Goal: Task Accomplishment & Management: Manage account settings

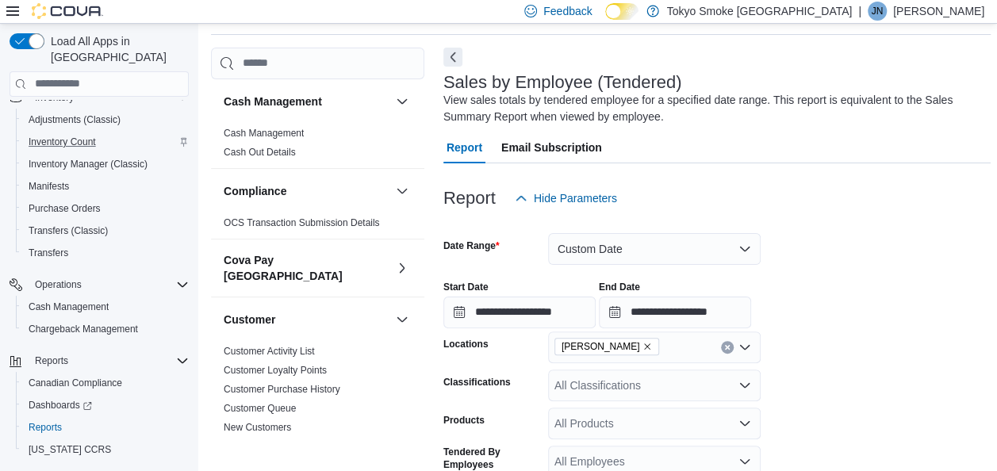
scroll to position [163, 0]
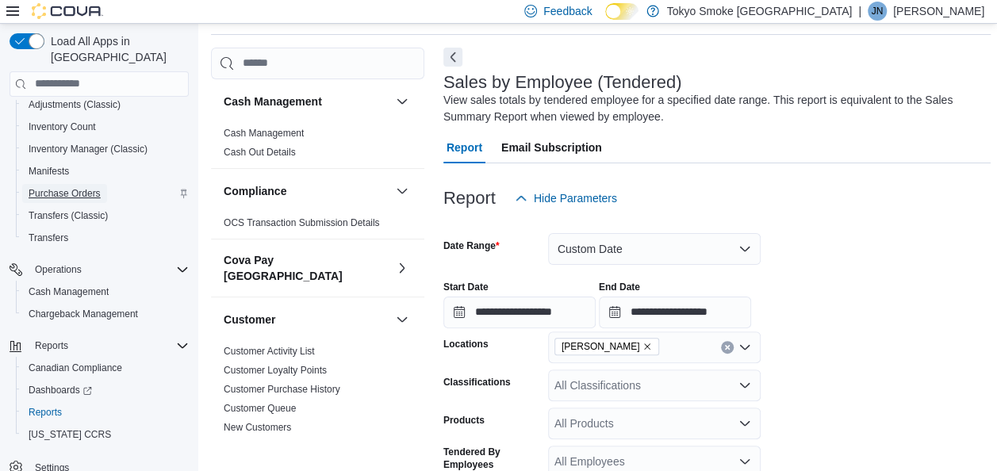
click at [71, 184] on span "Purchase Orders" at bounding box center [65, 193] width 72 height 19
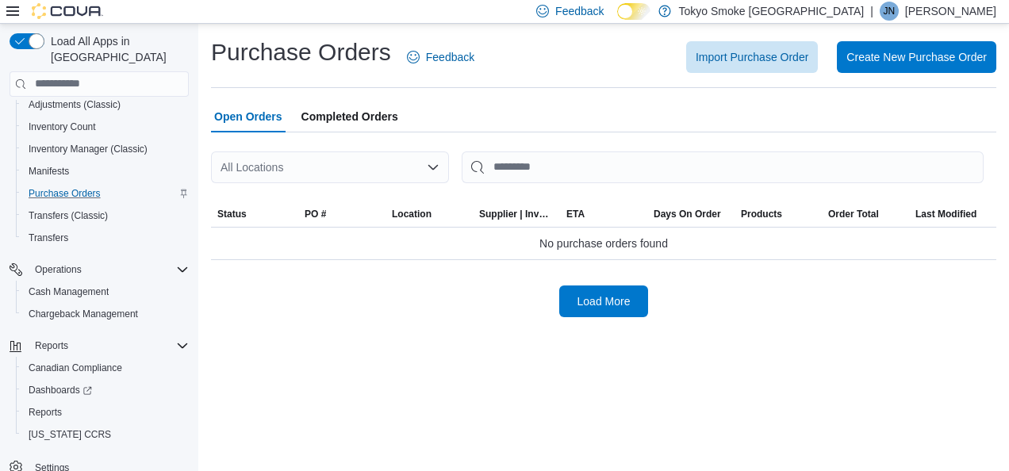
click at [368, 159] on div "All Locations" at bounding box center [330, 168] width 238 height 32
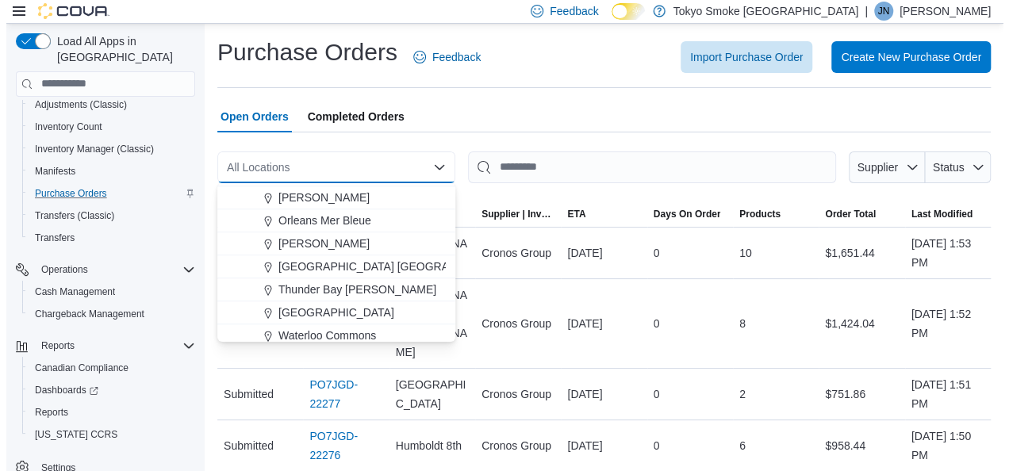
scroll to position [665, 0]
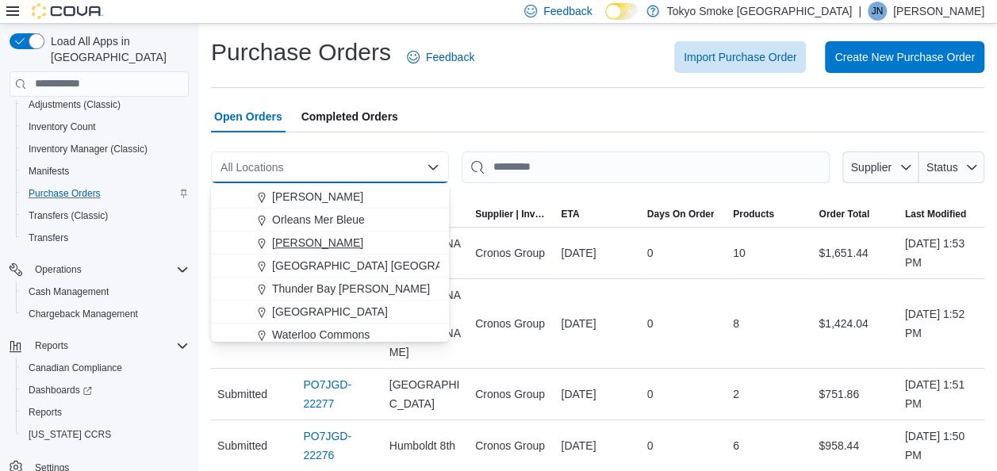
click at [321, 243] on span "[PERSON_NAME]" at bounding box center [317, 243] width 91 height 16
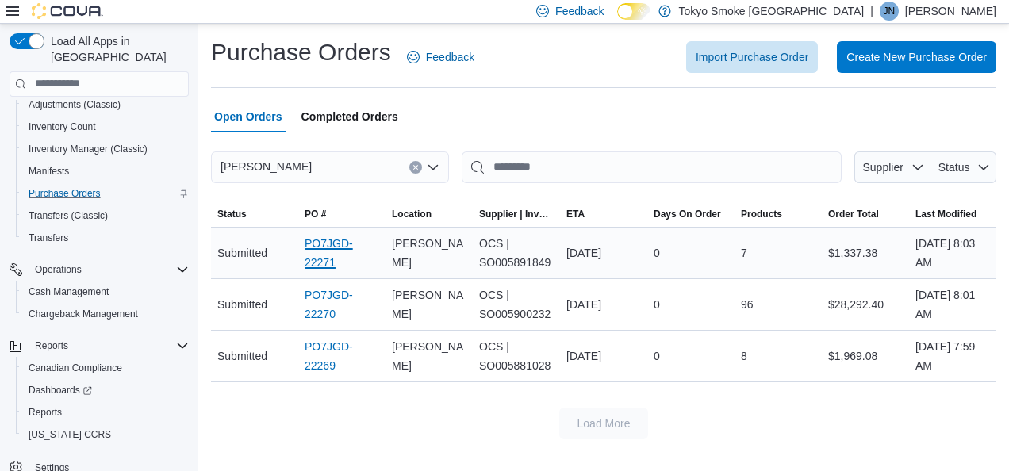
click at [333, 252] on link "PO7JGD-22271" at bounding box center [342, 253] width 75 height 38
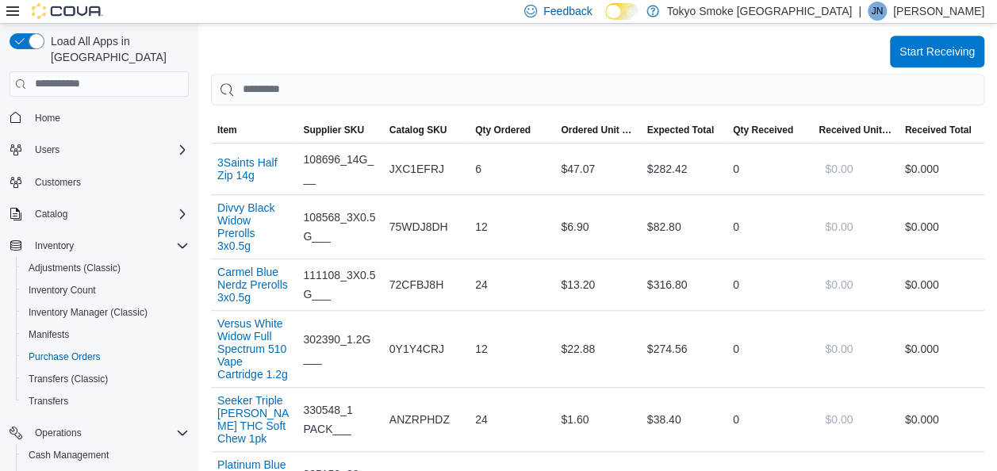
scroll to position [515, 0]
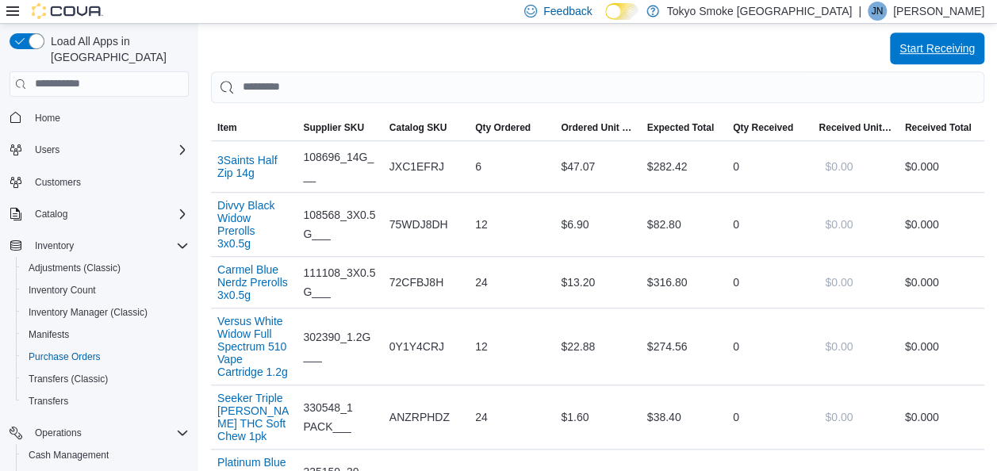
click at [955, 61] on span "Start Receiving" at bounding box center [937, 49] width 75 height 32
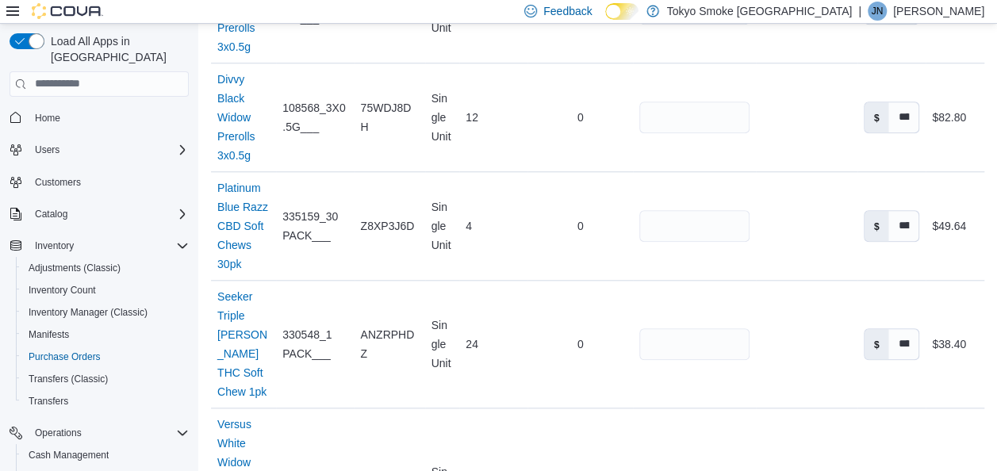
scroll to position [693, 0]
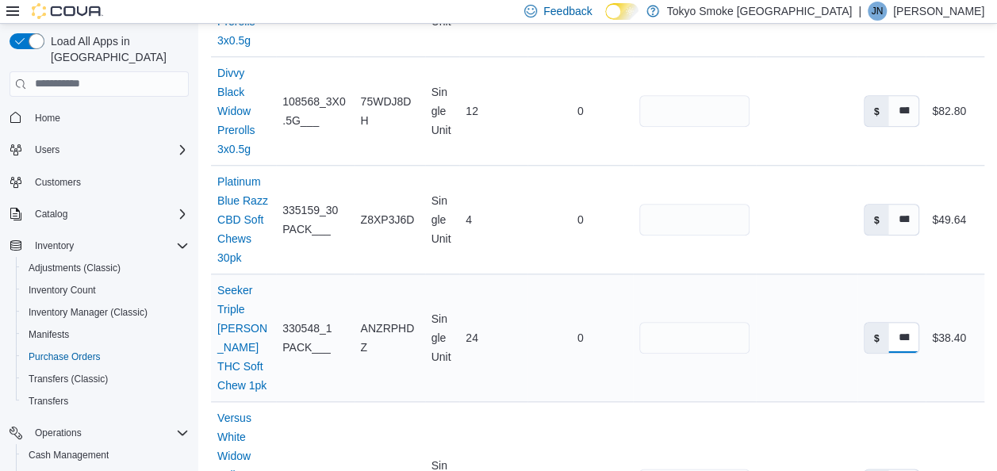
click at [914, 323] on input "****" at bounding box center [904, 338] width 30 height 30
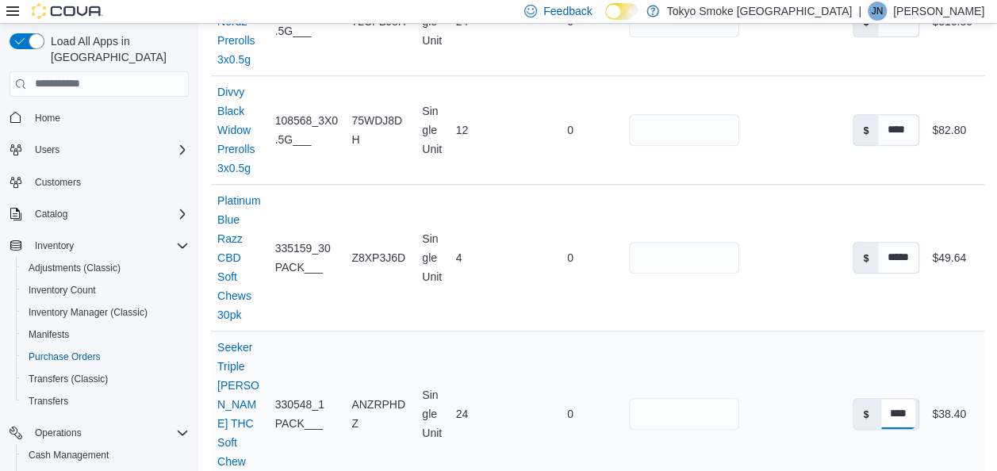
scroll to position [0, 0]
click at [809, 252] on div at bounding box center [796, 258] width 101 height 13
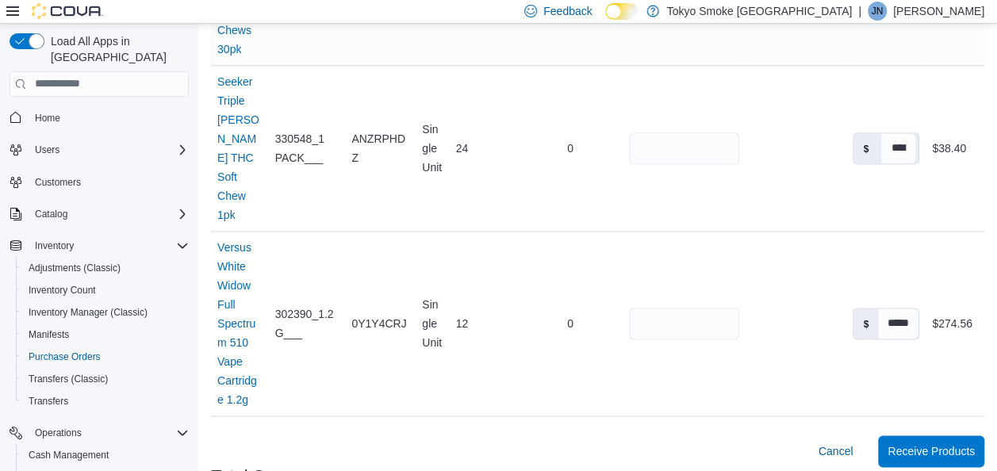
scroll to position [982, 0]
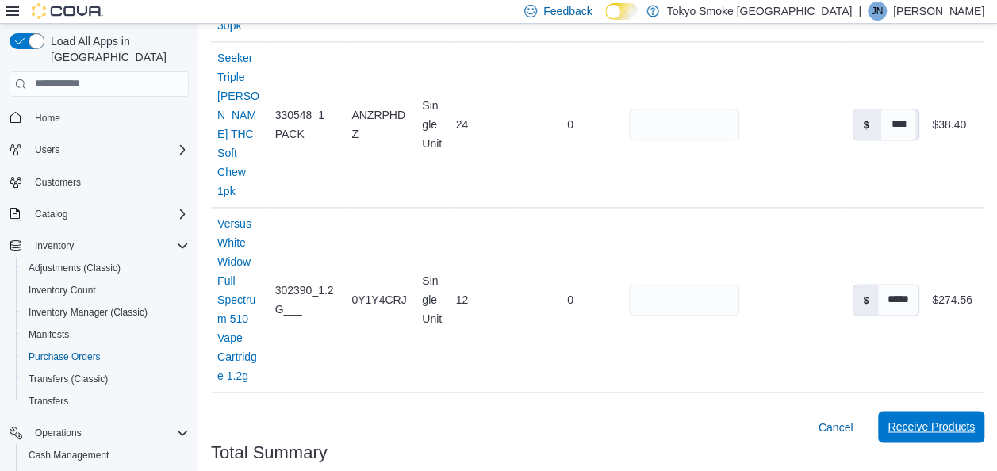
click at [939, 419] on span "Receive Products" at bounding box center [931, 427] width 87 height 16
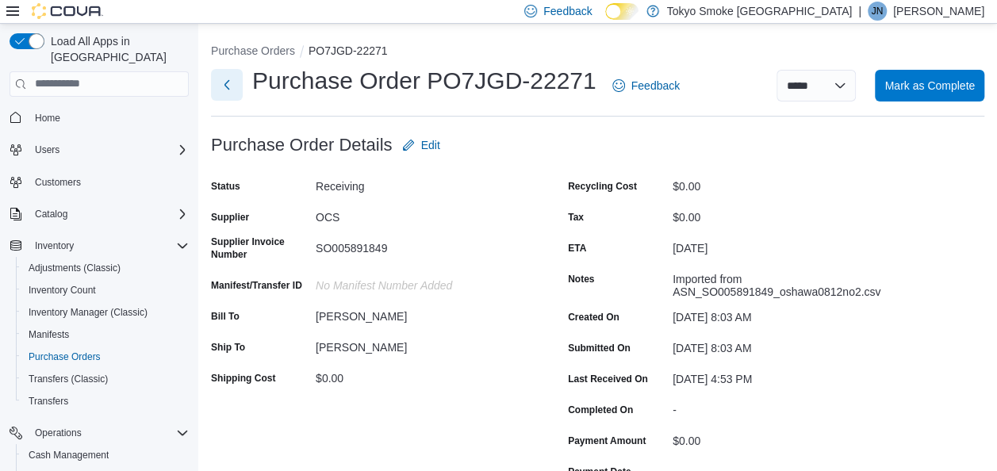
click at [230, 83] on button "Next" at bounding box center [227, 85] width 32 height 32
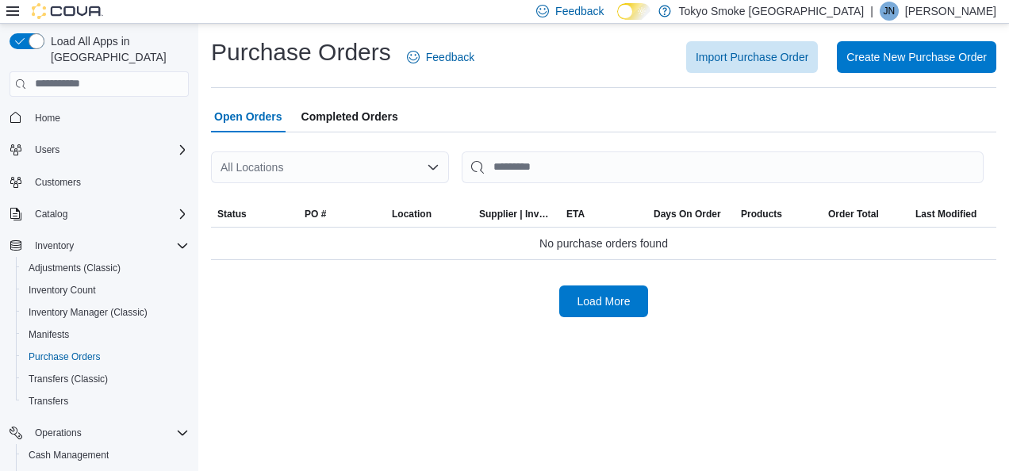
click at [409, 178] on div "All Locations" at bounding box center [330, 168] width 238 height 32
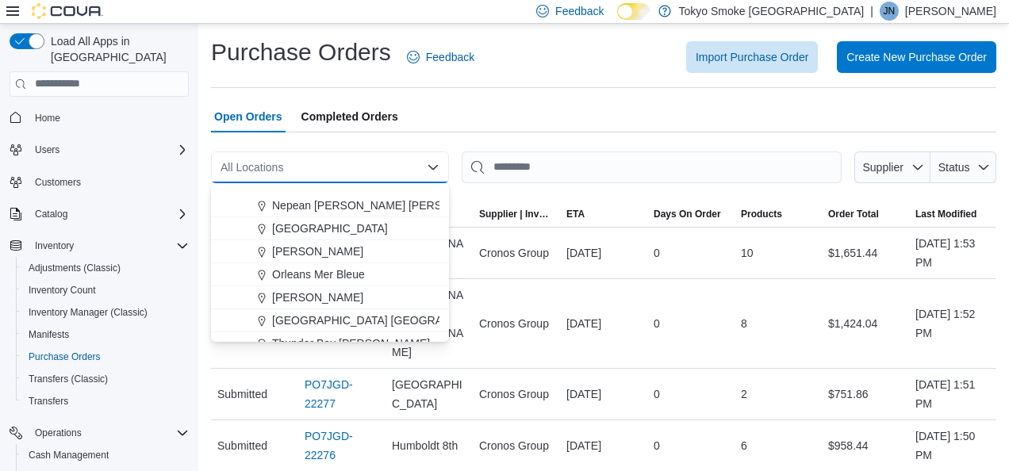
scroll to position [646, 0]
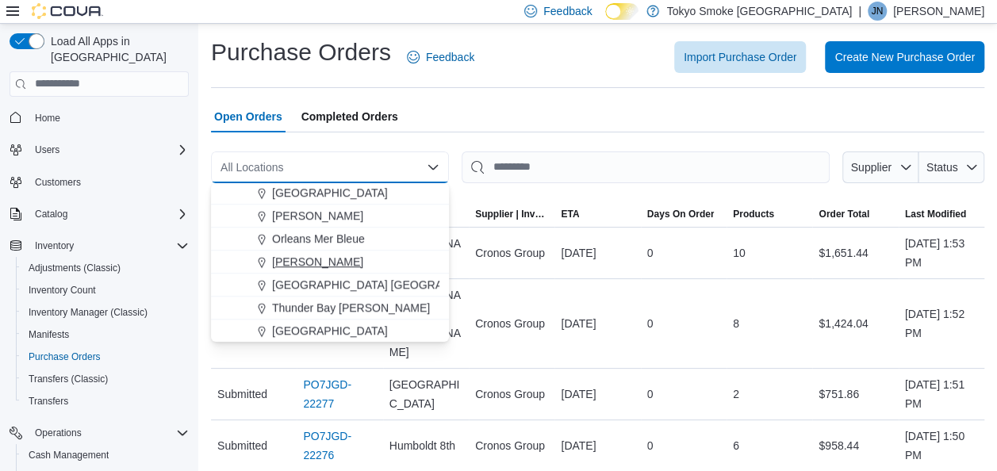
click at [318, 259] on span "[PERSON_NAME]" at bounding box center [317, 262] width 91 height 16
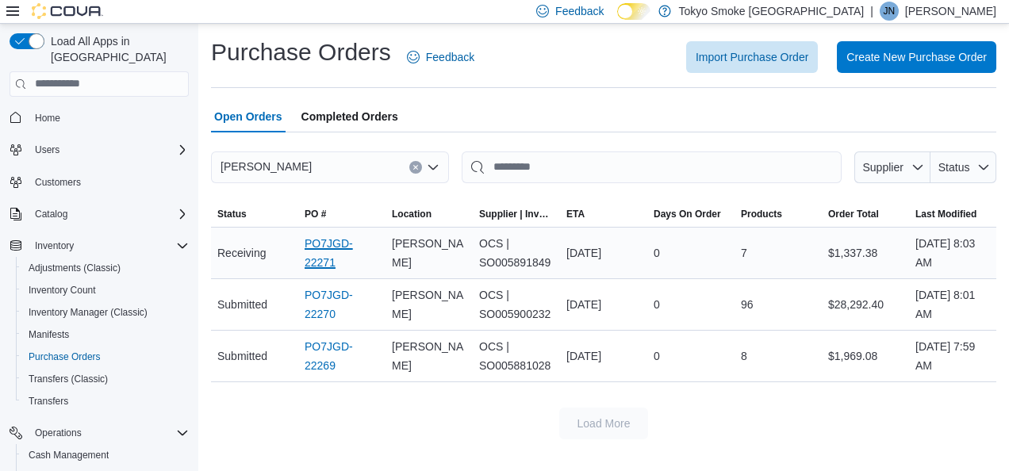
click at [309, 239] on link "PO7JGD-22271" at bounding box center [342, 253] width 75 height 38
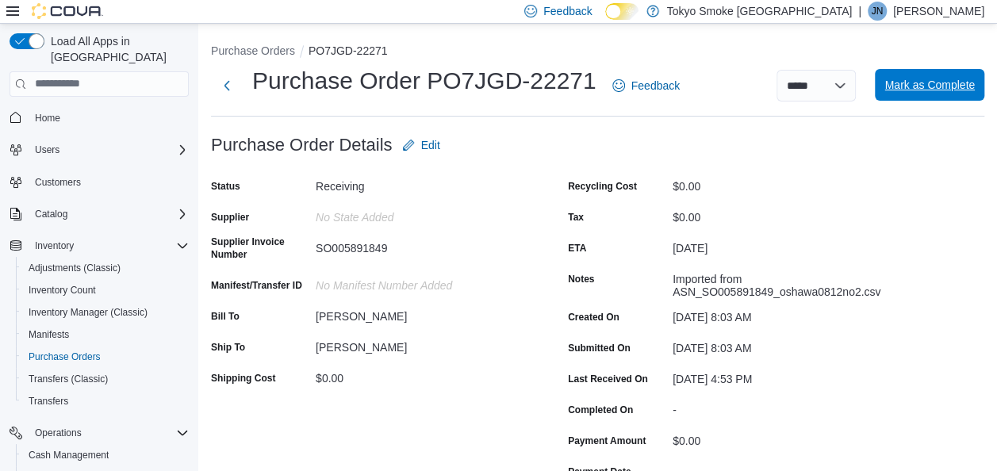
click at [957, 79] on span "Mark as Complete" at bounding box center [930, 85] width 90 height 16
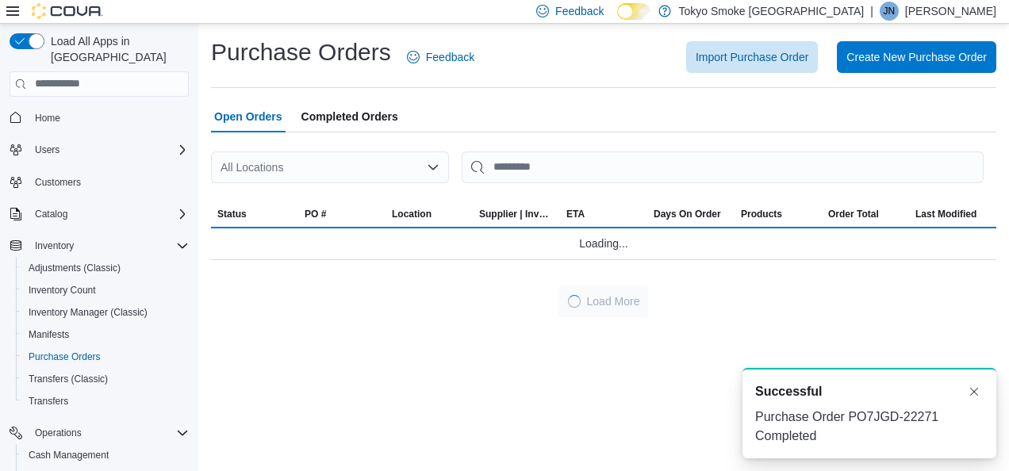
click at [322, 167] on div "All Locations" at bounding box center [330, 168] width 238 height 32
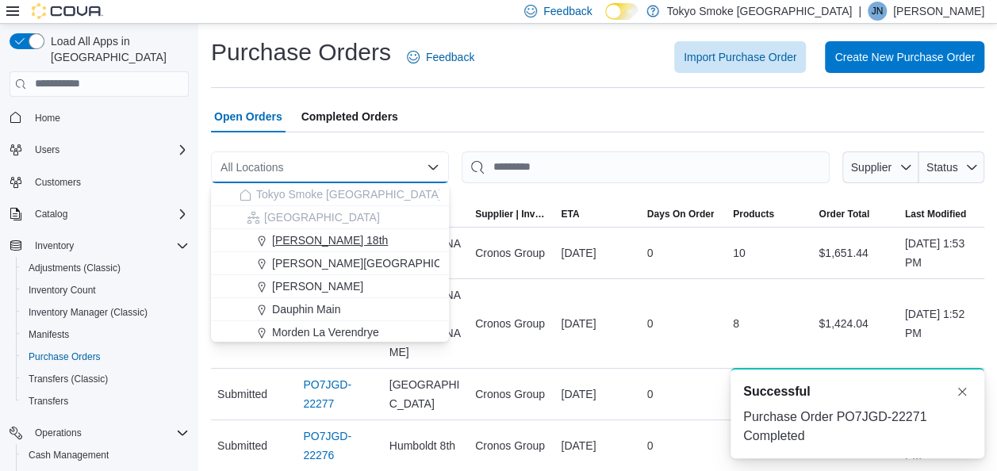
drag, startPoint x: 375, startPoint y: 331, endPoint x: 378, endPoint y: 244, distance: 86.5
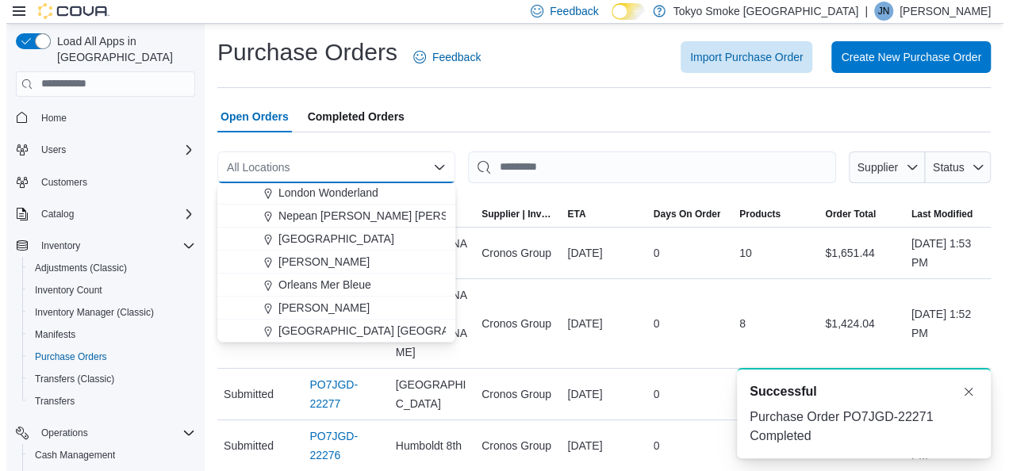
scroll to position [661, 0]
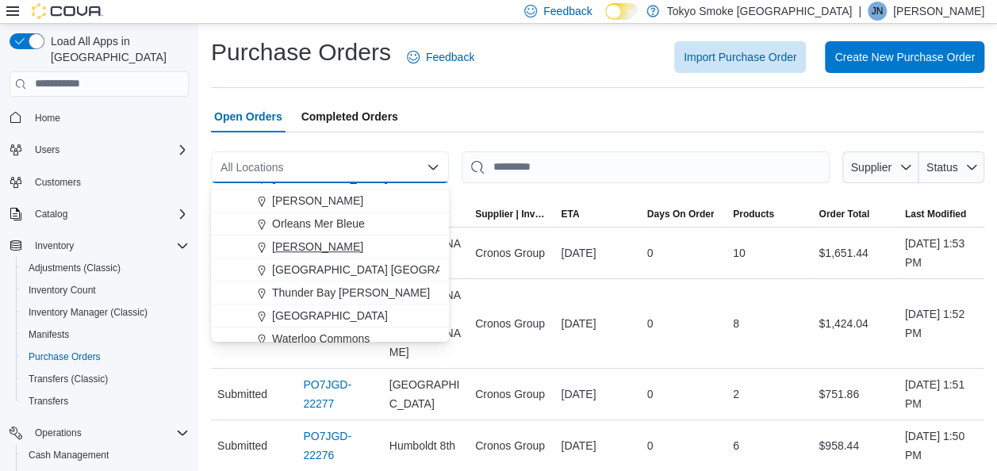
click at [309, 240] on span "[PERSON_NAME]" at bounding box center [317, 247] width 91 height 16
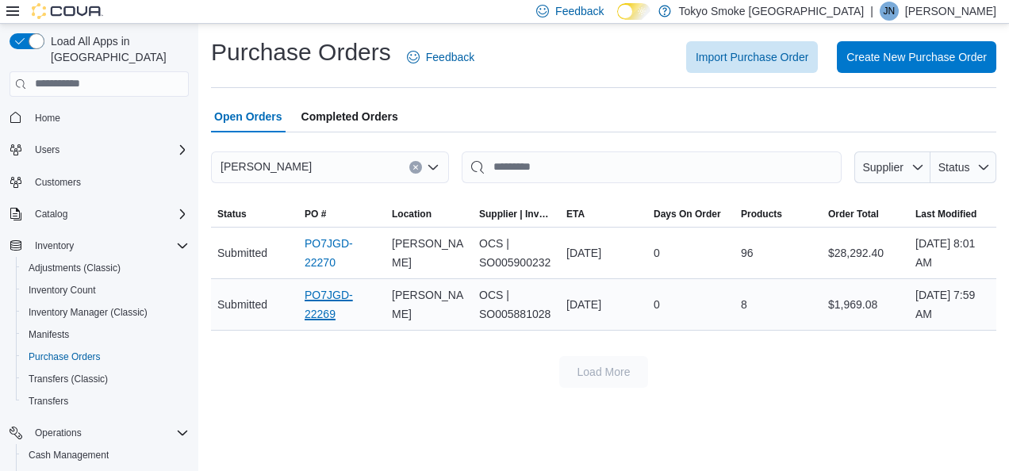
click at [306, 306] on link "PO7JGD-22269" at bounding box center [342, 305] width 75 height 38
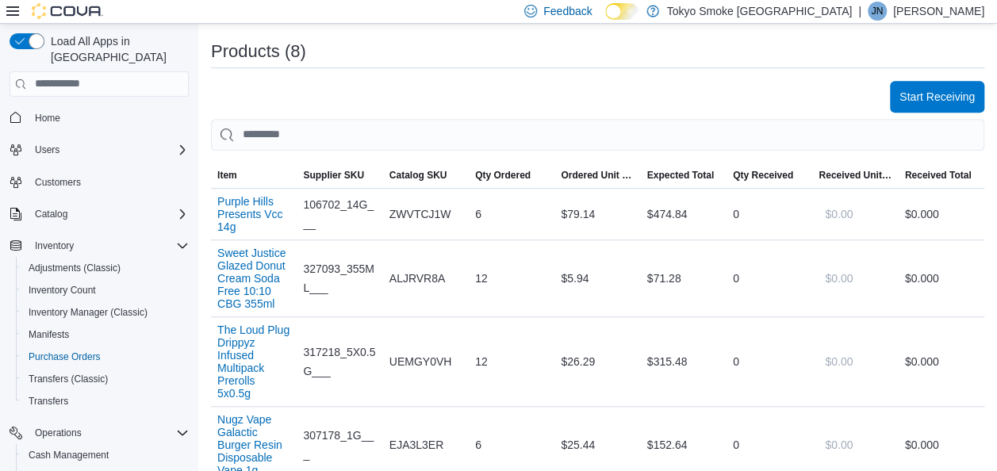
scroll to position [483, 0]
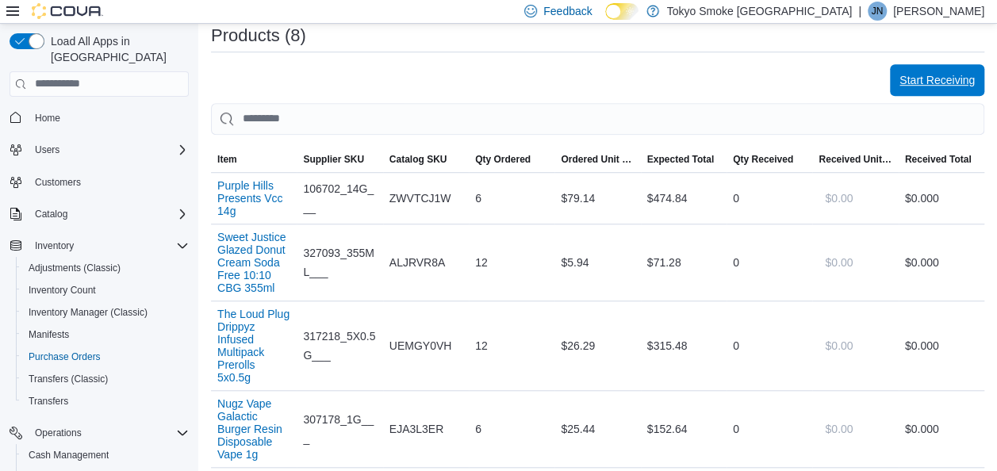
click at [961, 70] on span "Start Receiving" at bounding box center [937, 80] width 75 height 32
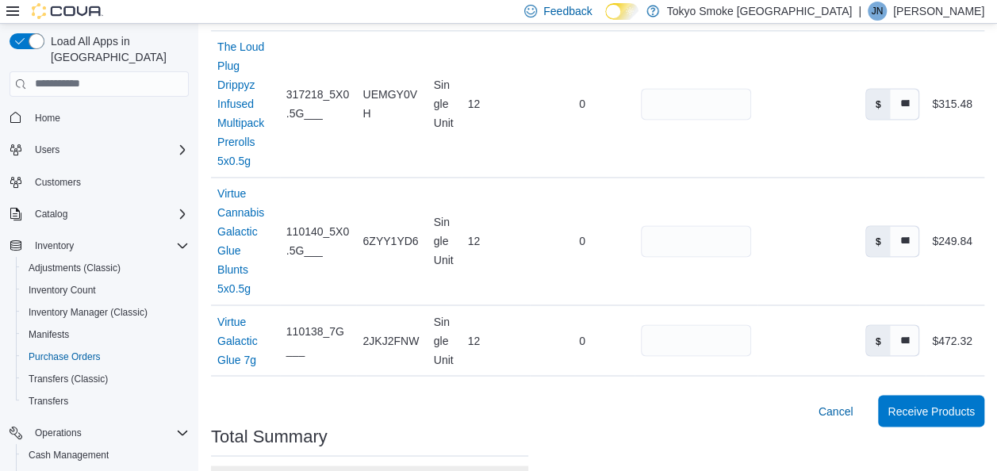
scroll to position [1281, 0]
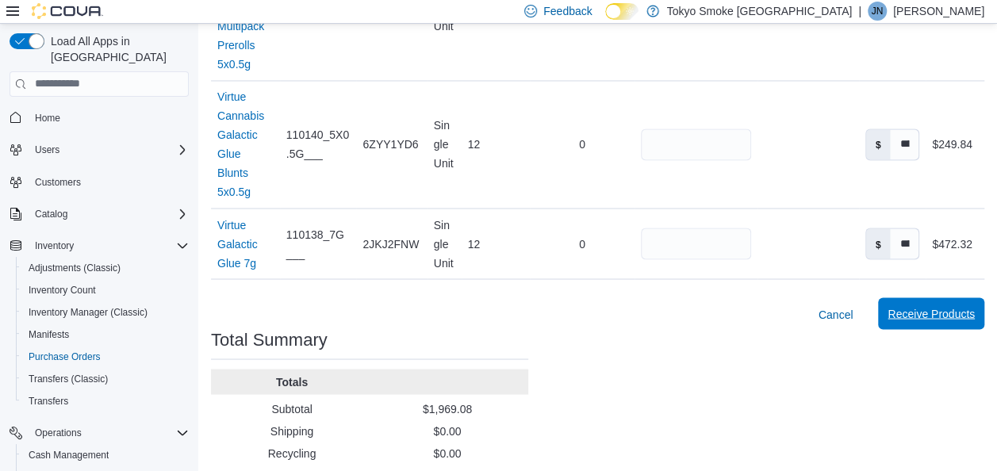
click at [947, 305] on span "Receive Products" at bounding box center [931, 313] width 87 height 16
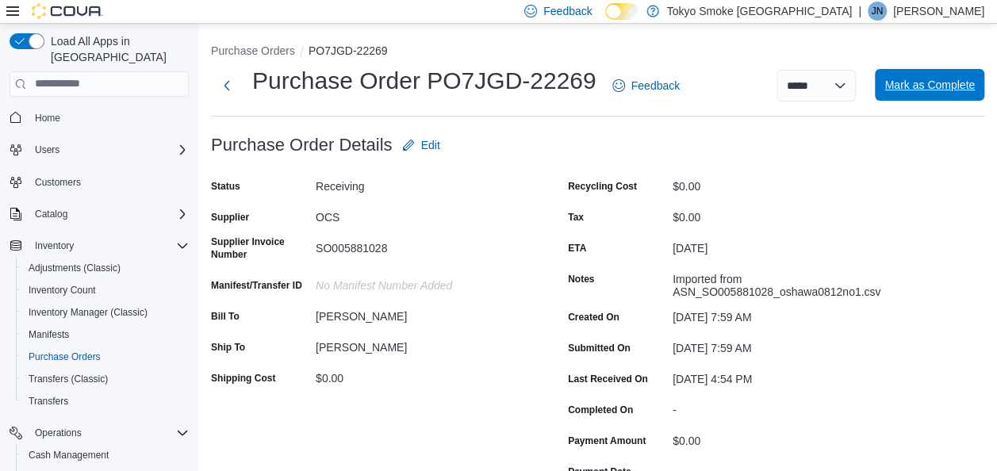
click at [943, 87] on span "Mark as Complete" at bounding box center [930, 85] width 90 height 16
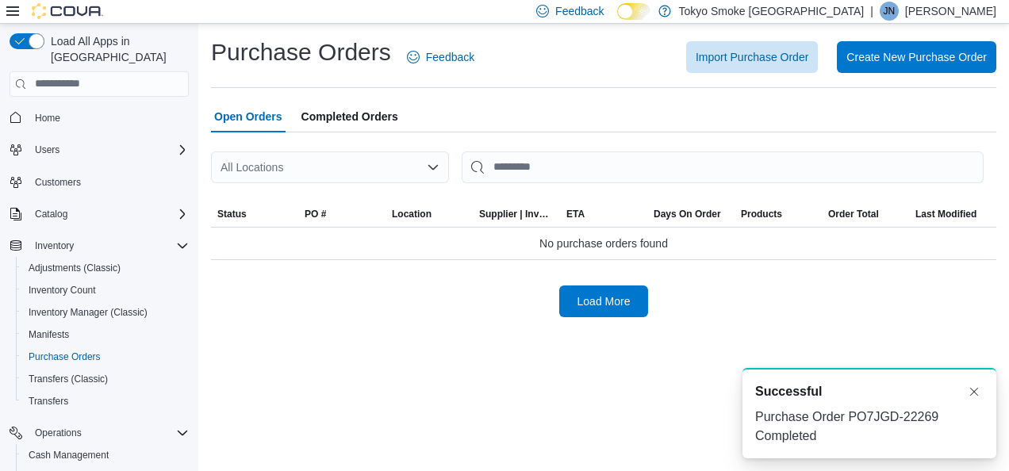
click at [298, 167] on div "All Locations" at bounding box center [330, 168] width 238 height 32
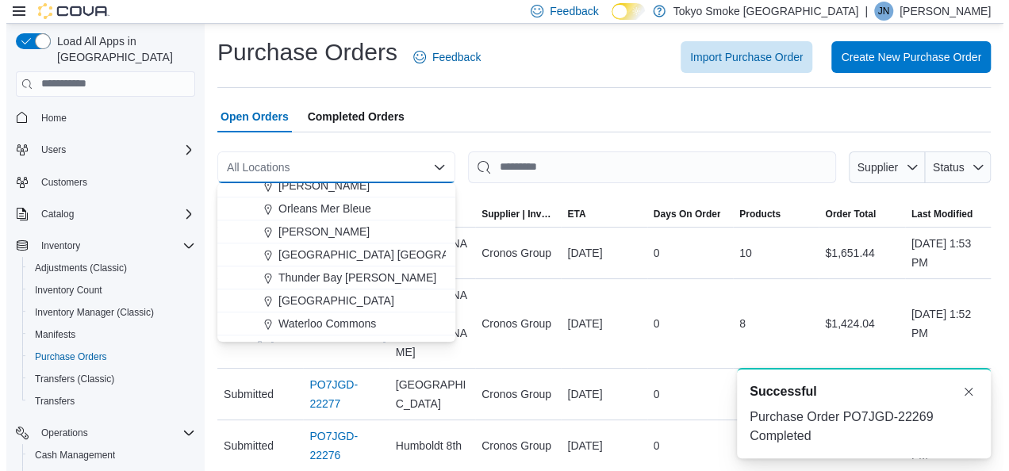
scroll to position [689, 0]
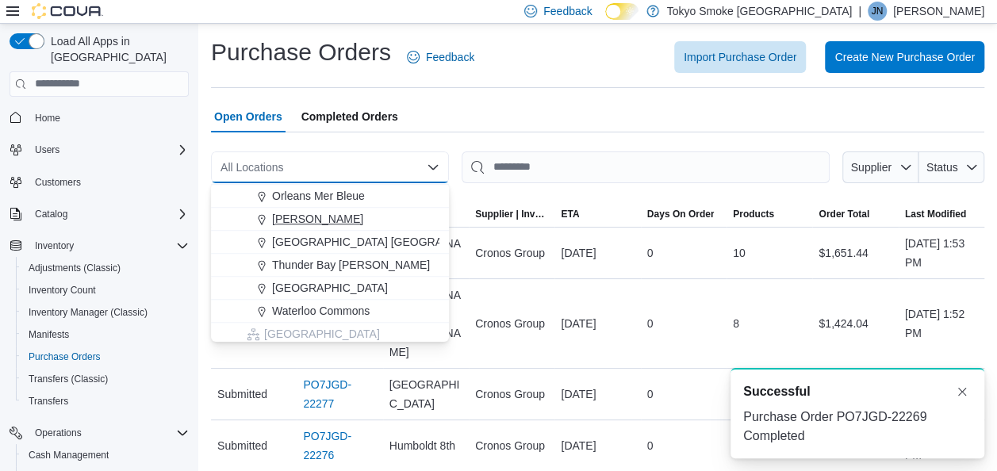
click at [315, 222] on span "[PERSON_NAME]" at bounding box center [317, 219] width 91 height 16
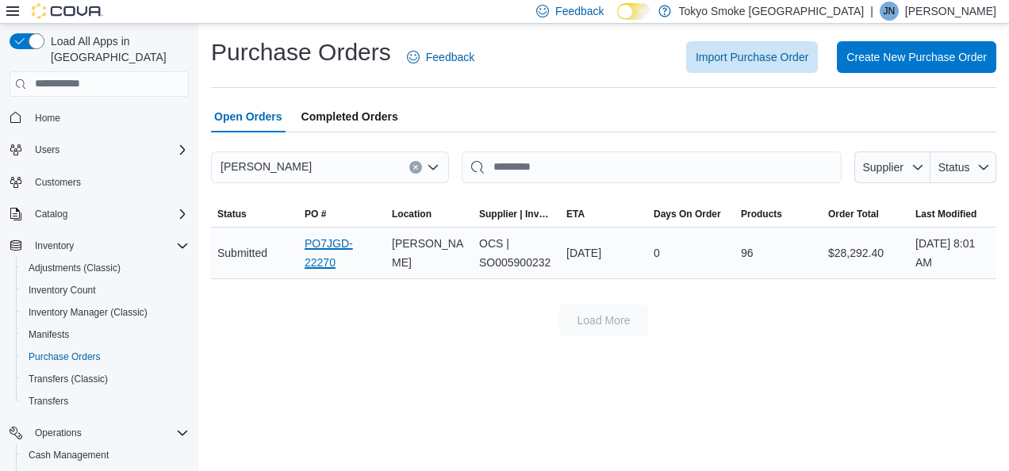
click at [325, 249] on link "PO7JGD-22270" at bounding box center [342, 253] width 75 height 38
